Goal: Check status: Check status

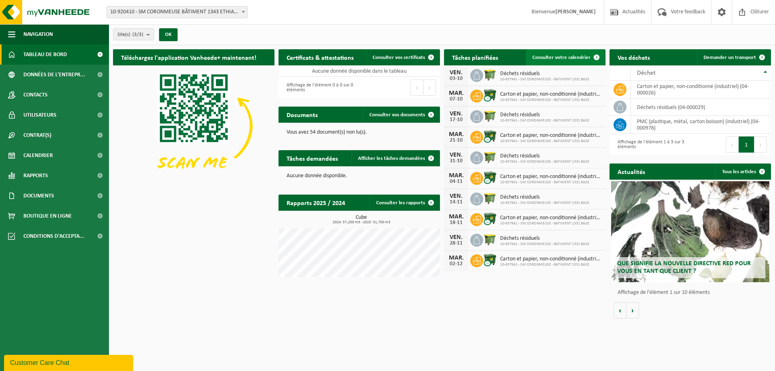
click at [570, 57] on span "Consulter votre calendrier" at bounding box center [562, 57] width 58 height 5
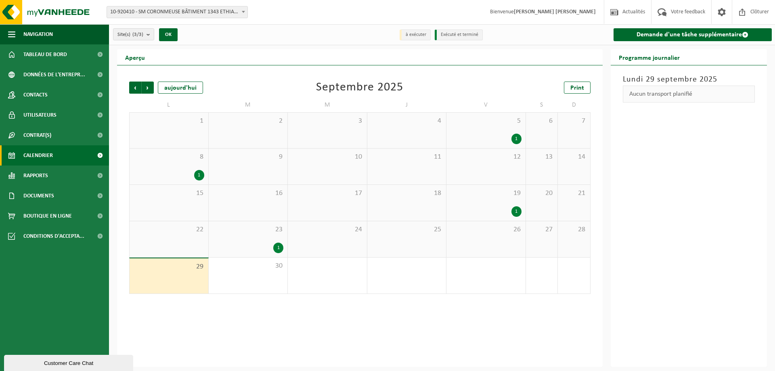
click at [266, 238] on div "23 1" at bounding box center [248, 239] width 79 height 36
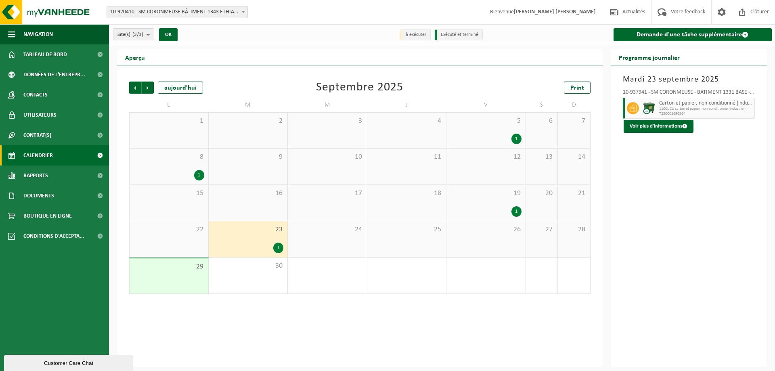
click at [488, 202] on div "19 1" at bounding box center [486, 203] width 79 height 36
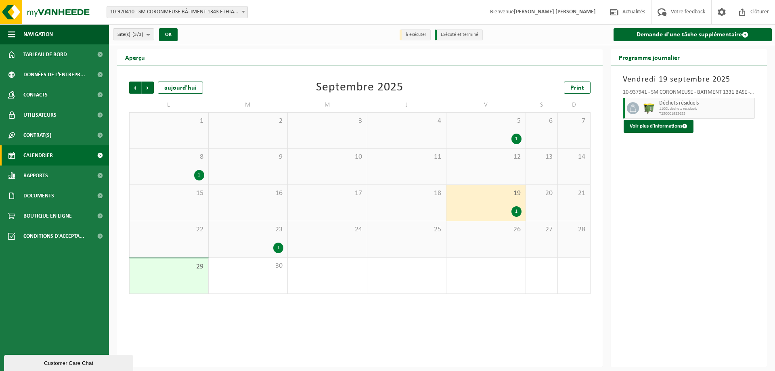
click at [510, 268] on span "3" at bounding box center [486, 266] width 71 height 9
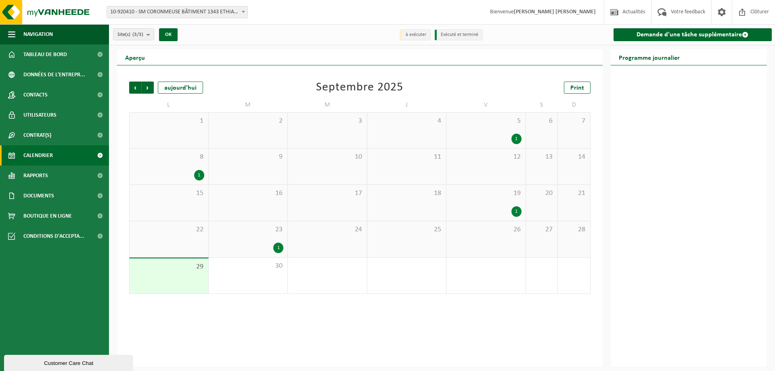
click at [253, 233] on span "23" at bounding box center [248, 229] width 71 height 9
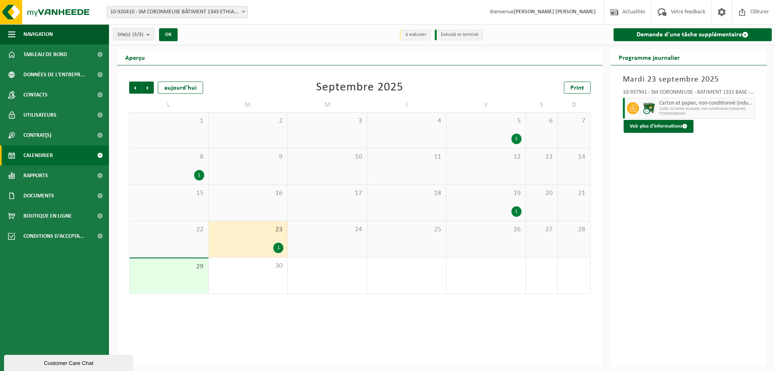
click at [191, 172] on div "1" at bounding box center [169, 175] width 71 height 10
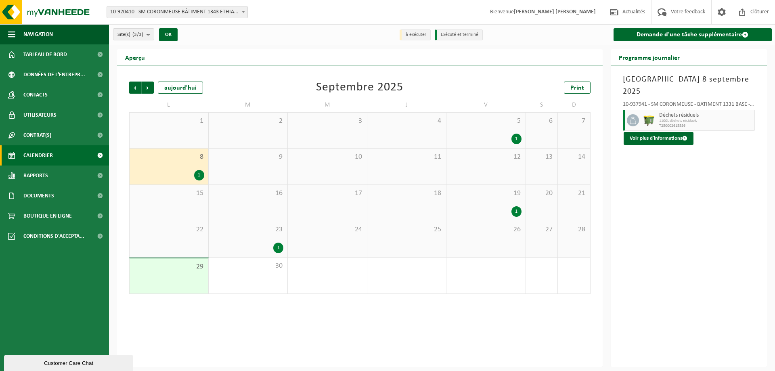
click at [474, 126] on div "5 1" at bounding box center [486, 131] width 79 height 36
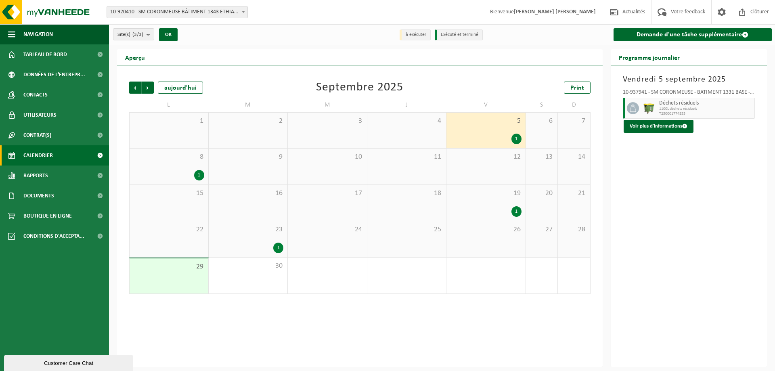
click at [187, 165] on div "8 1" at bounding box center [169, 167] width 79 height 36
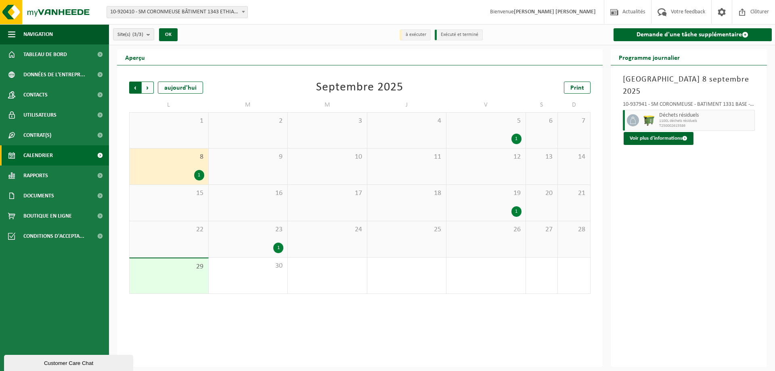
click at [147, 89] on span "Suivant" at bounding box center [148, 88] width 12 height 12
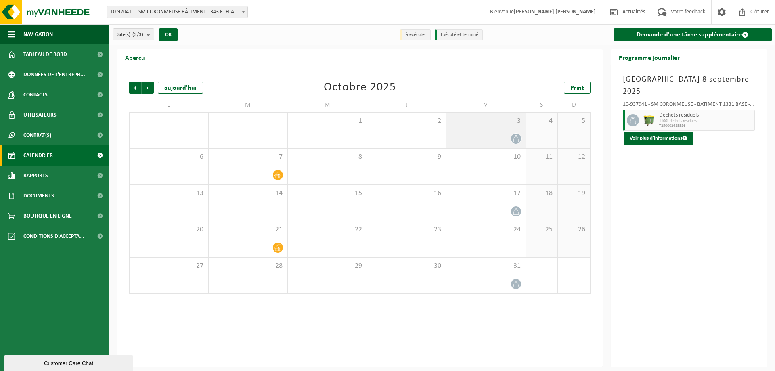
click at [492, 122] on span "3" at bounding box center [486, 121] width 71 height 9
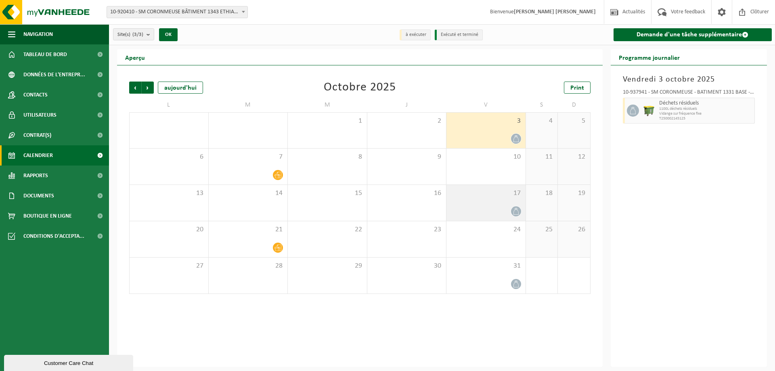
click at [497, 195] on span "17" at bounding box center [486, 193] width 71 height 9
